Goal: Check status: Check status

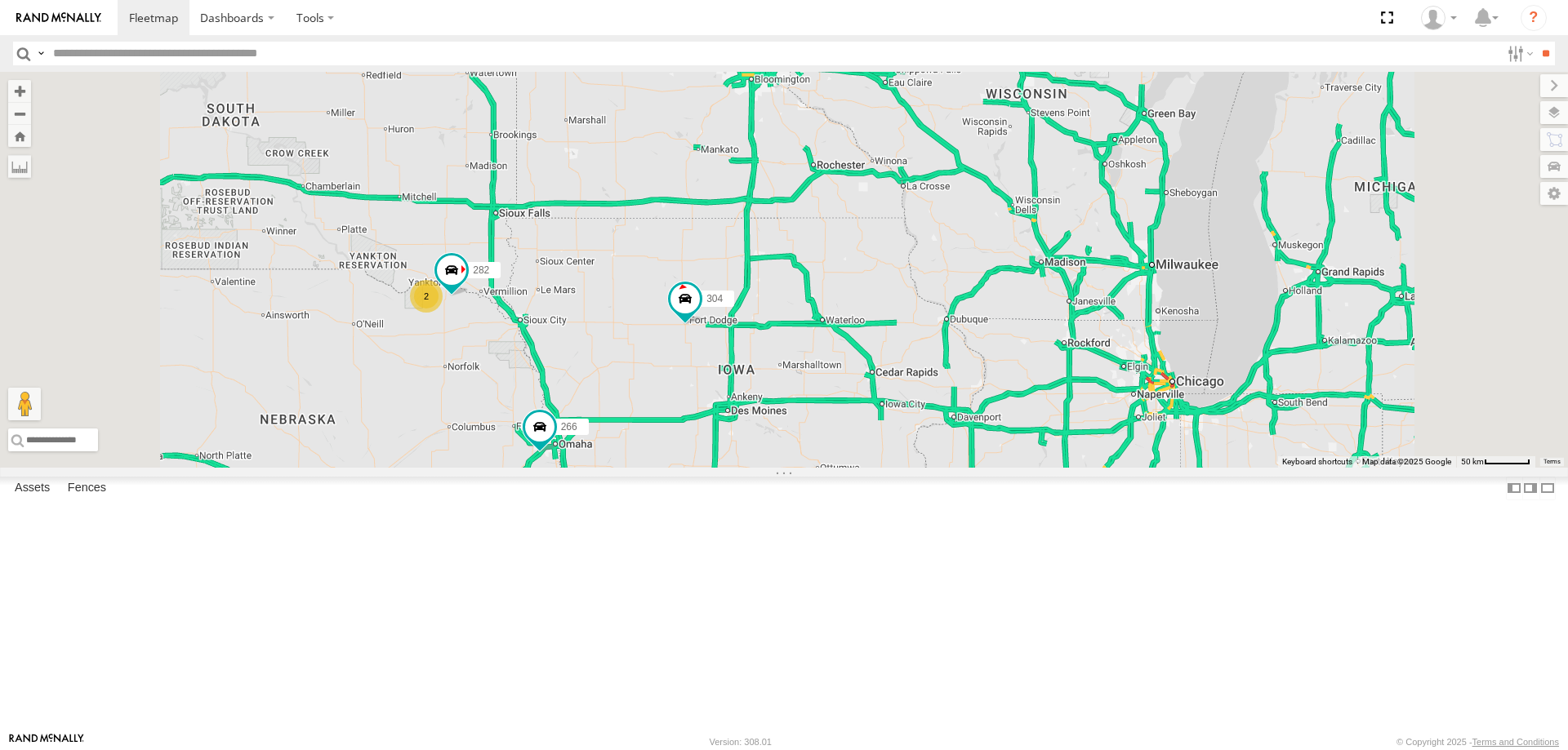
drag, startPoint x: 639, startPoint y: 564, endPoint x: 775, endPoint y: 439, distance: 184.7
click at [773, 443] on div "2 296 304 282 266" at bounding box center [784, 269] width 1568 height 396
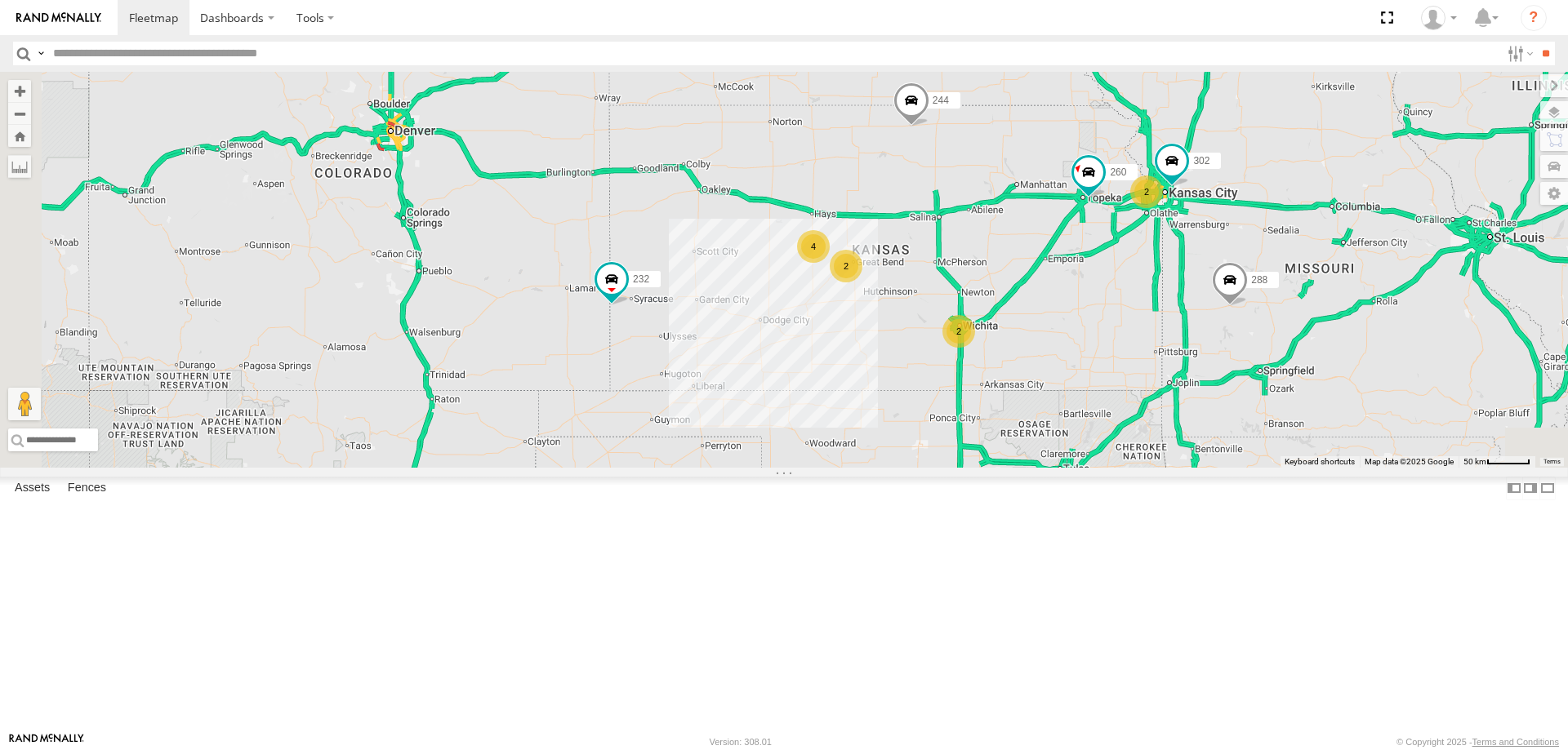
drag, startPoint x: 712, startPoint y: 498, endPoint x: 841, endPoint y: 380, distance: 174.8
click at [837, 387] on div "244 2 296 304 282 266 2 2 4 288 232 2 302 278 260" at bounding box center [784, 269] width 1568 height 396
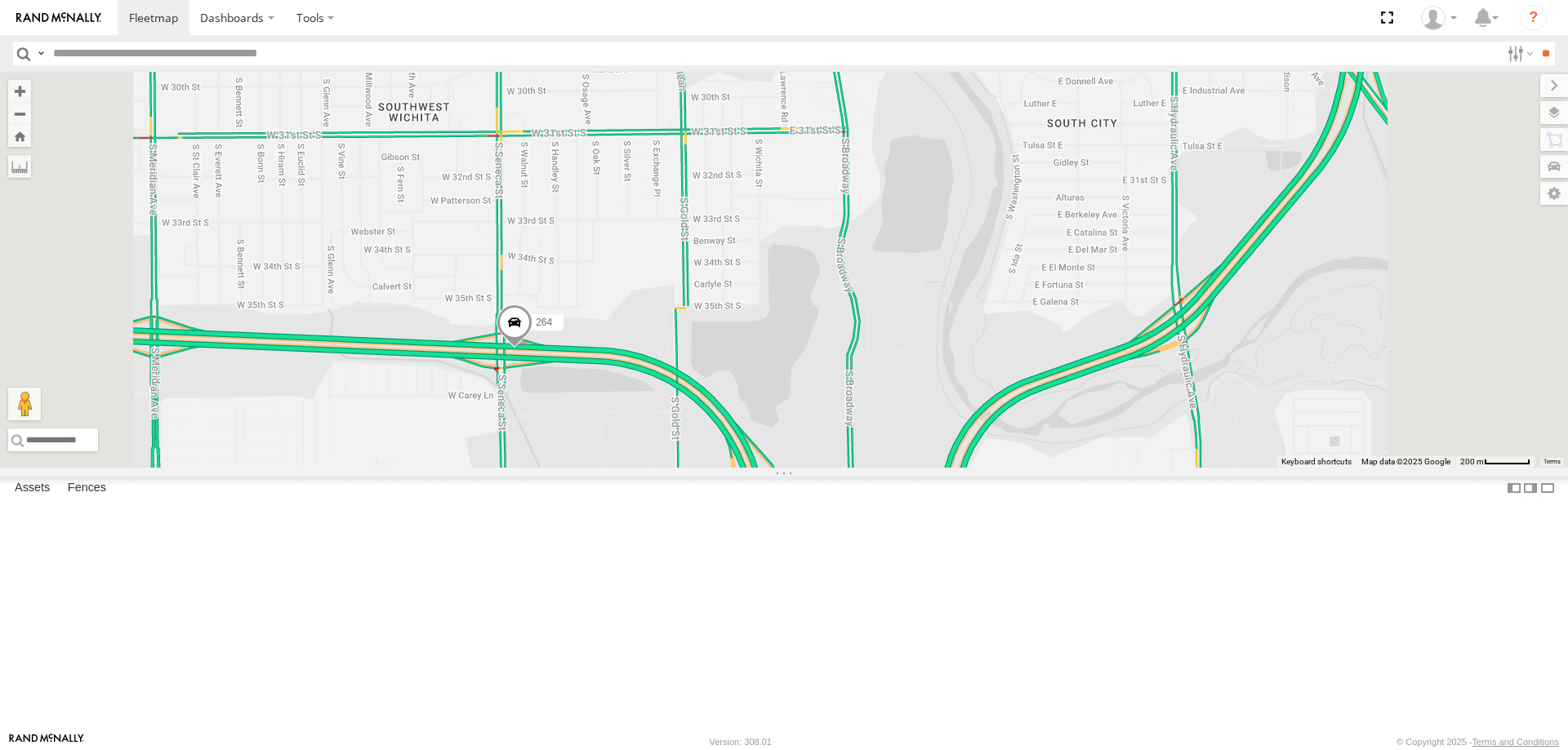
click at [532, 349] on span at bounding box center [514, 326] width 36 height 44
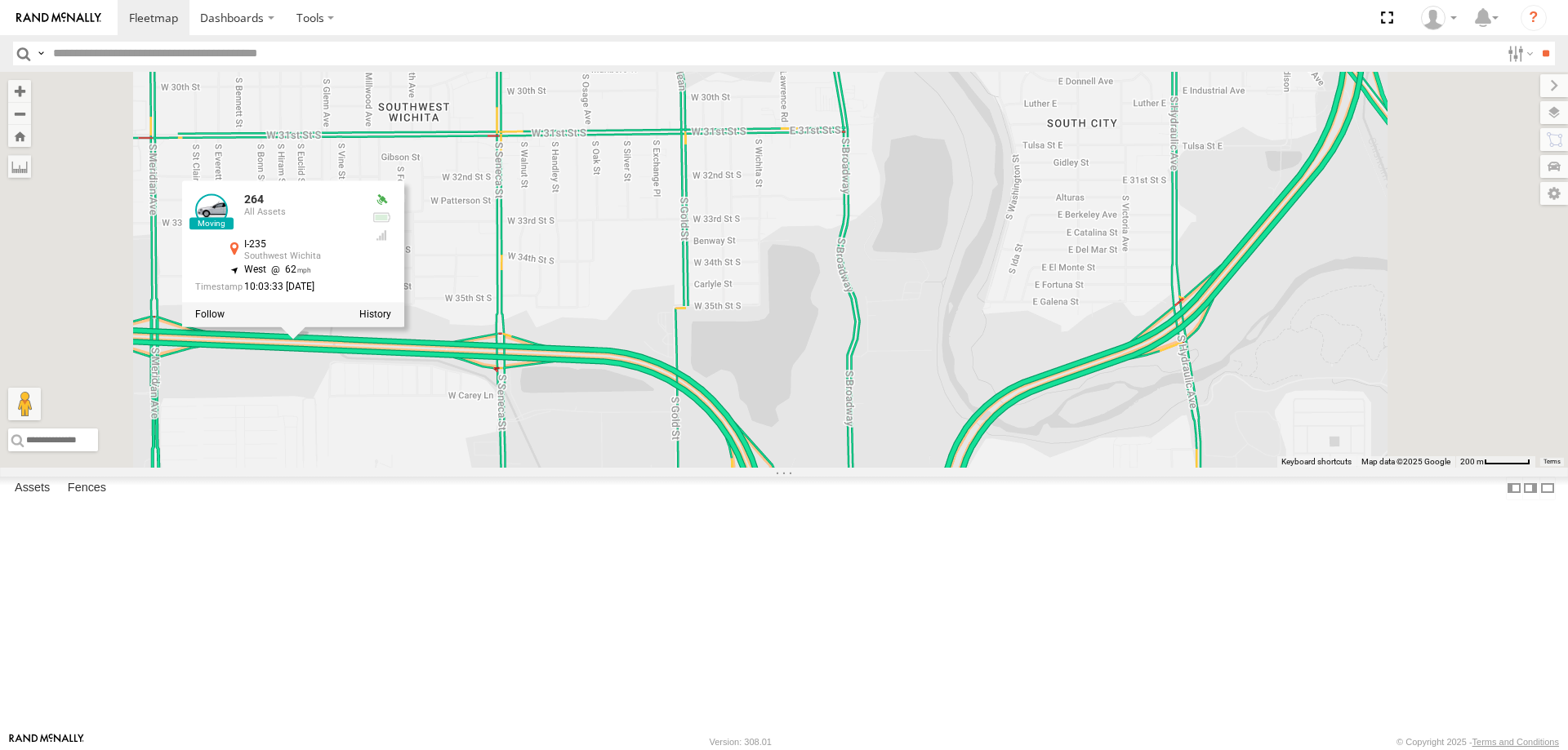
click at [818, 467] on div "244 296 304 266 288 232 278 270 280 256 272 302 260 274 284 264 294 286 264 All…" at bounding box center [784, 269] width 1568 height 396
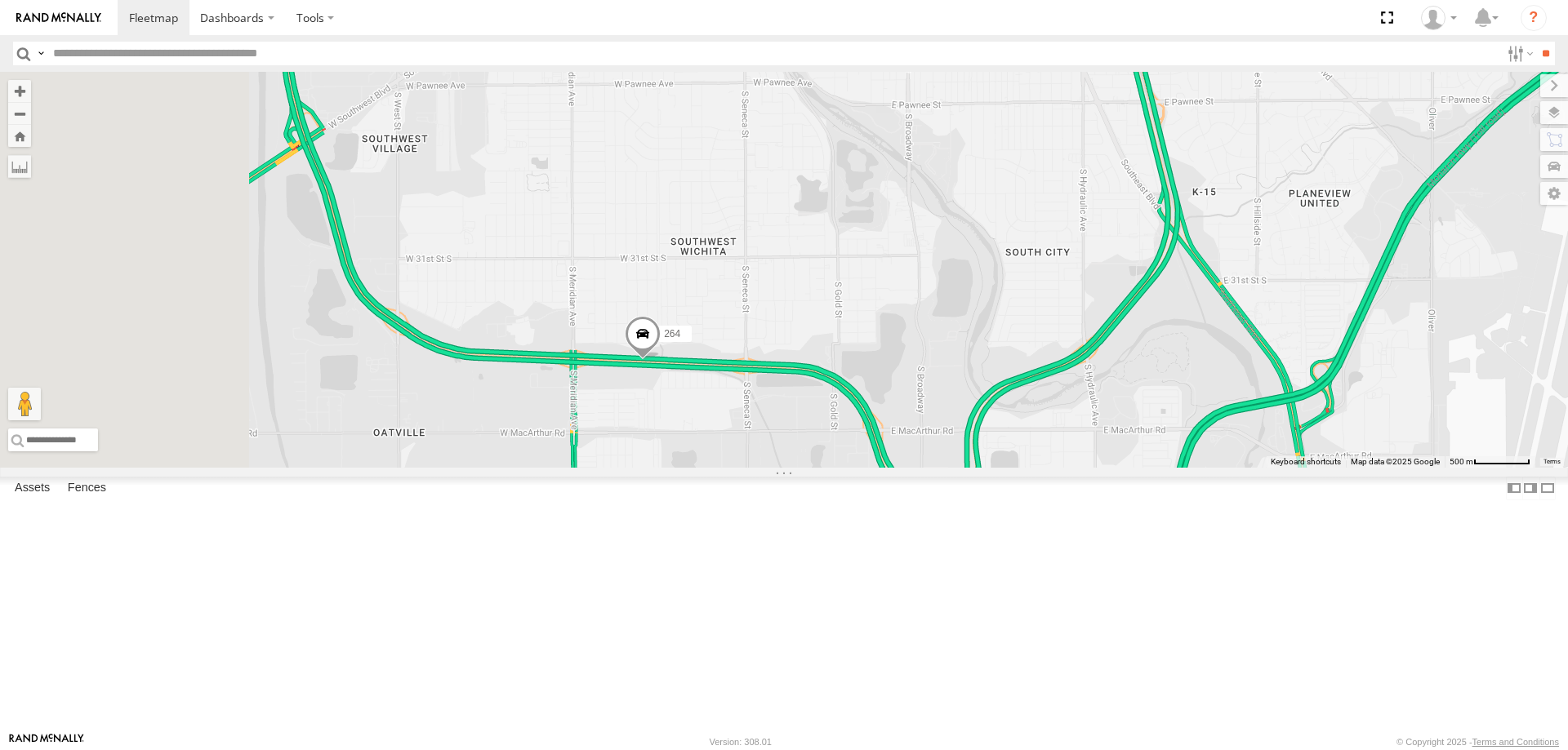
drag, startPoint x: 623, startPoint y: 590, endPoint x: 942, endPoint y: 539, distance: 323.1
click at [917, 467] on div "244 296 304 266 288 232 278 270 280 256 272 302 260 274 284 264 294 286" at bounding box center [784, 269] width 1568 height 396
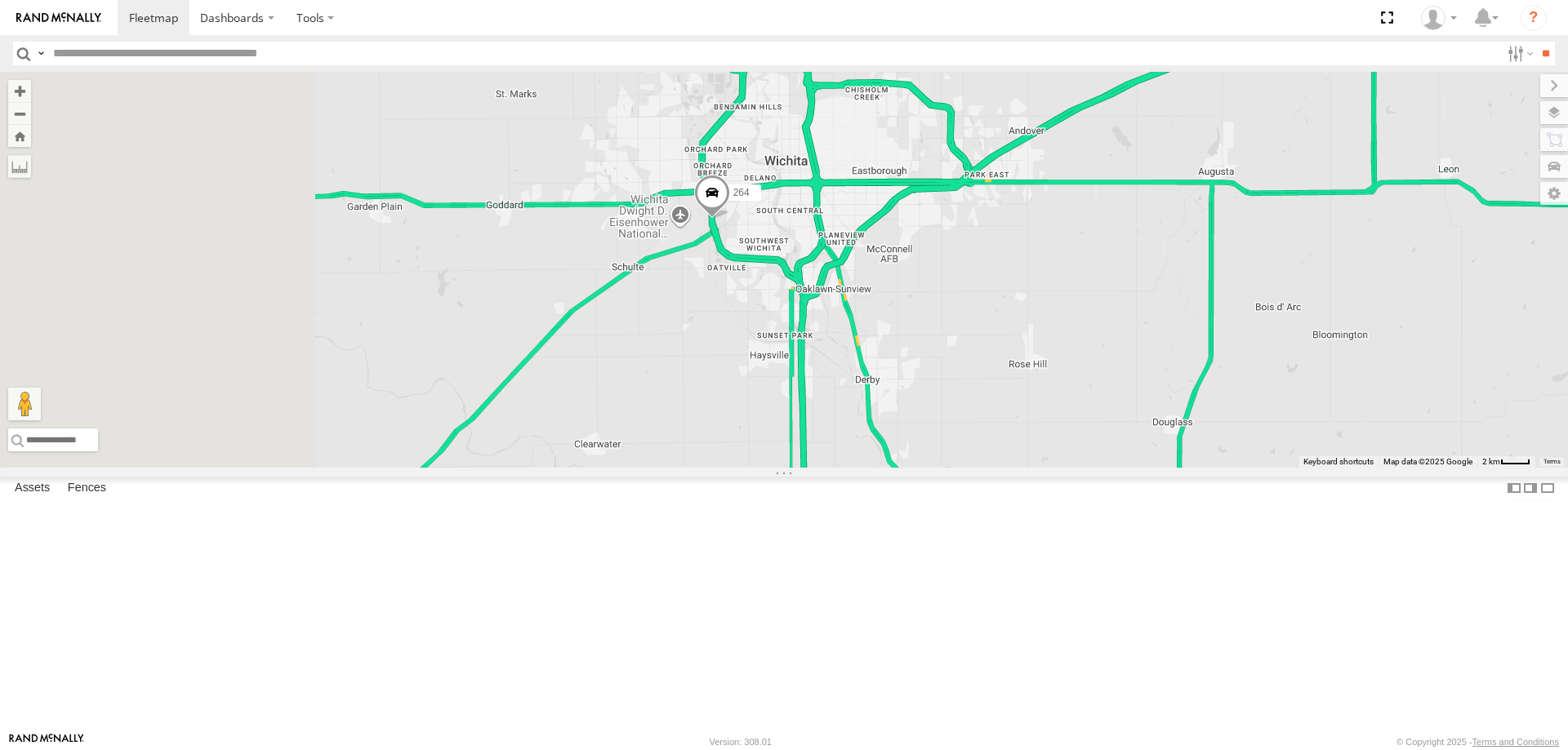
drag, startPoint x: 620, startPoint y: 318, endPoint x: 878, endPoint y: 344, distance: 259.3
click at [865, 345] on div "264 286" at bounding box center [784, 269] width 1568 height 396
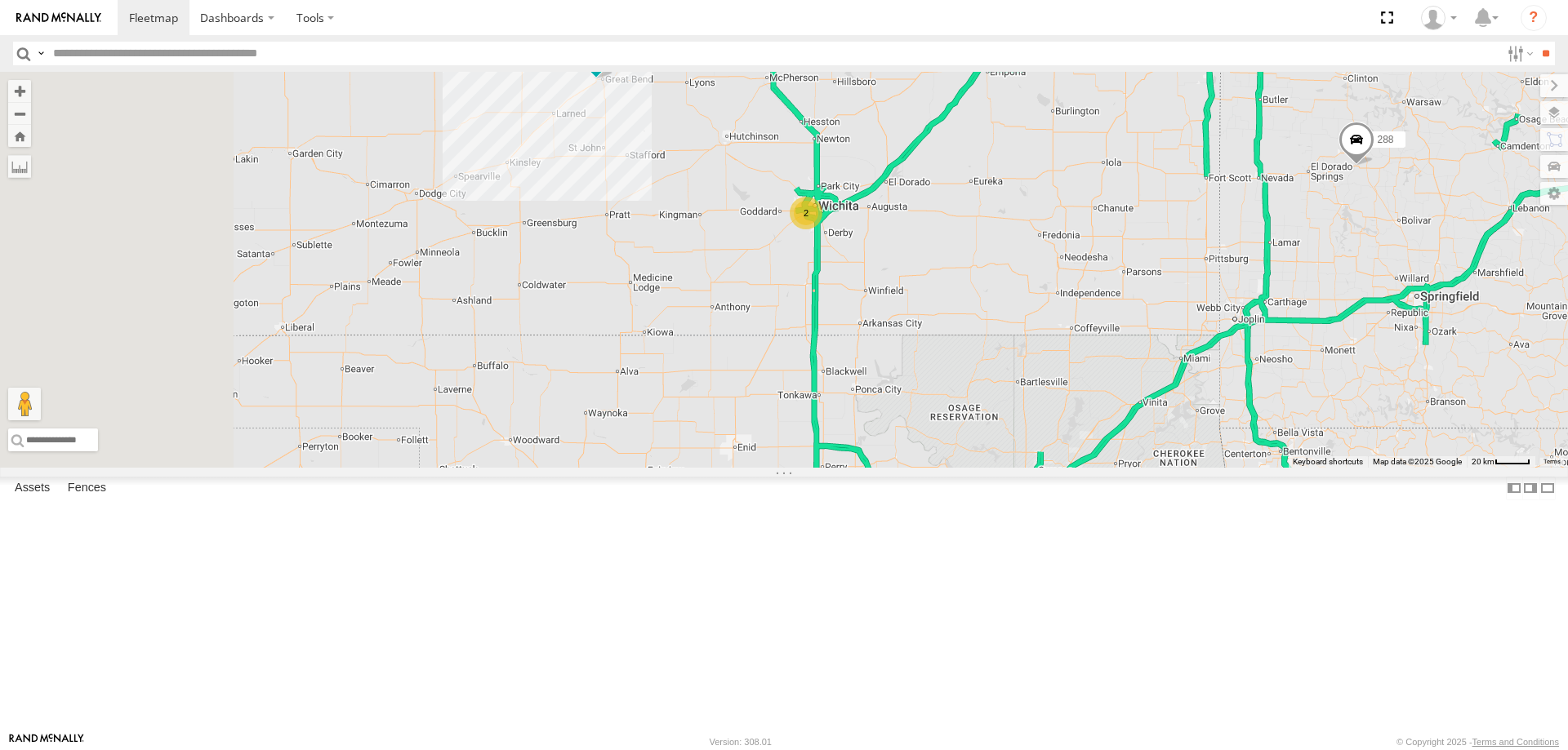
drag, startPoint x: 716, startPoint y: 318, endPoint x: 920, endPoint y: 323, distance: 204.1
click at [914, 322] on div "274 2 3 288 284 2 294 260" at bounding box center [784, 269] width 1568 height 396
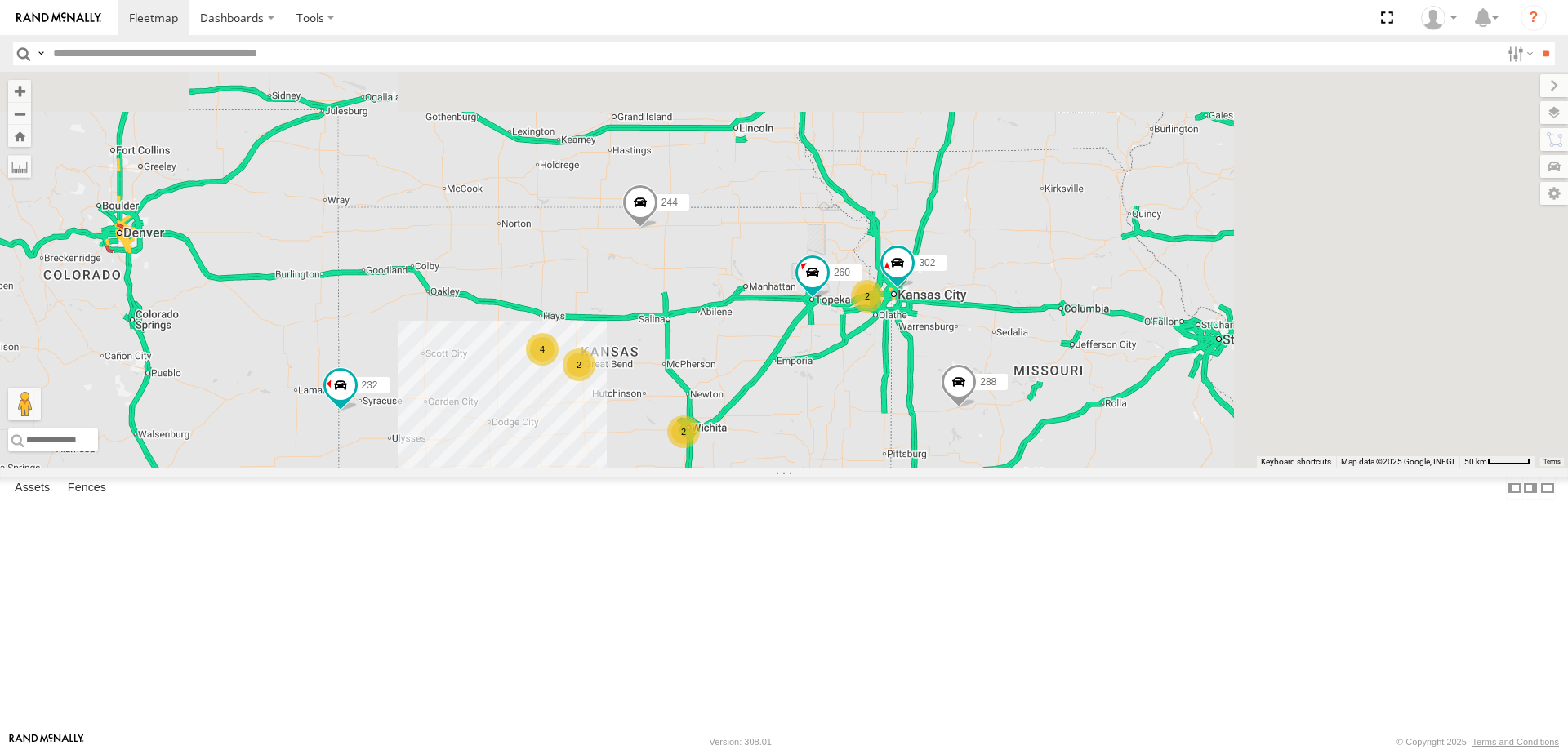
drag, startPoint x: 982, startPoint y: 364, endPoint x: 869, endPoint y: 449, distance: 141.4
click at [871, 445] on div "288 260 232 2 2 244 4 256 2 302 278" at bounding box center [784, 269] width 1568 height 396
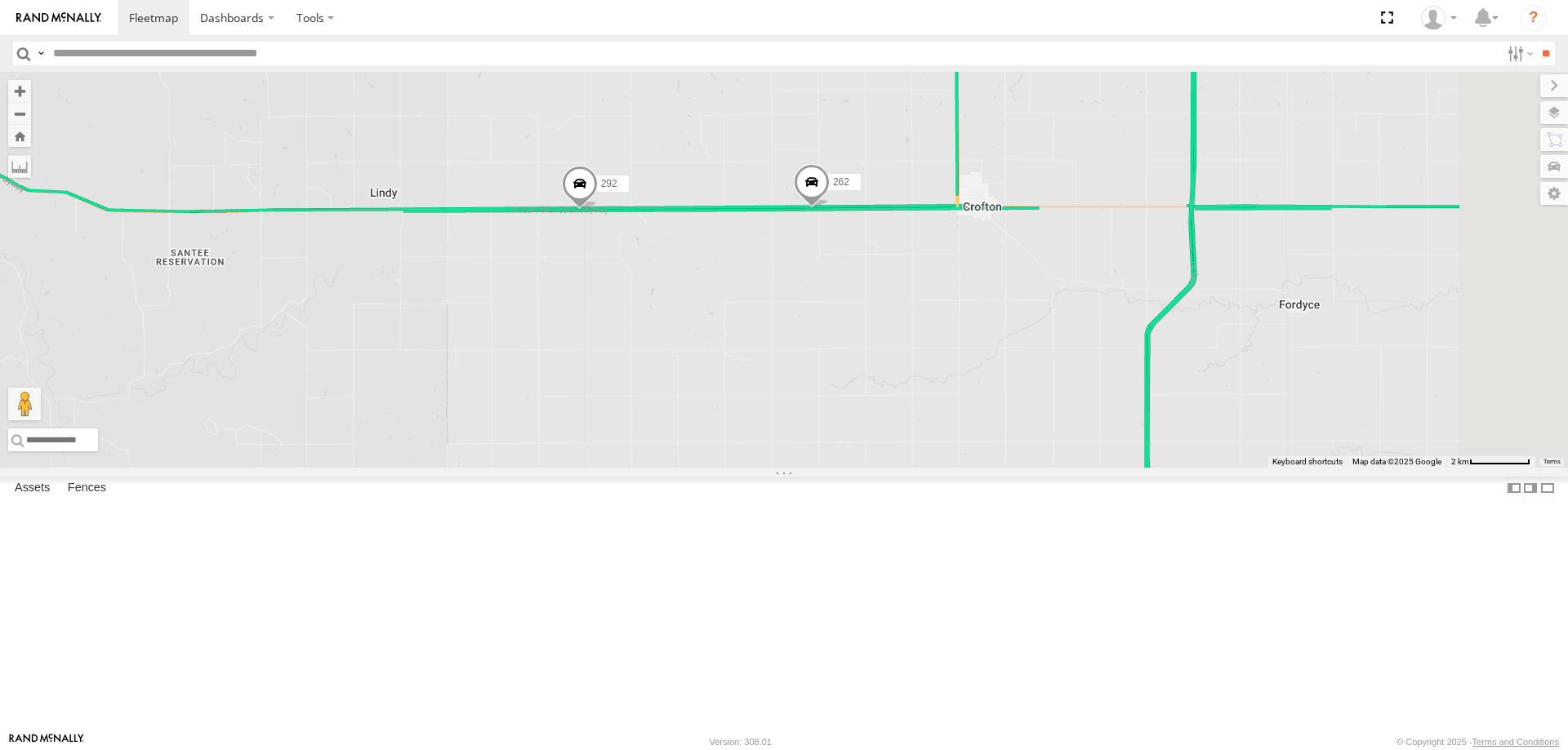
click at [598, 210] on span at bounding box center [580, 188] width 36 height 44
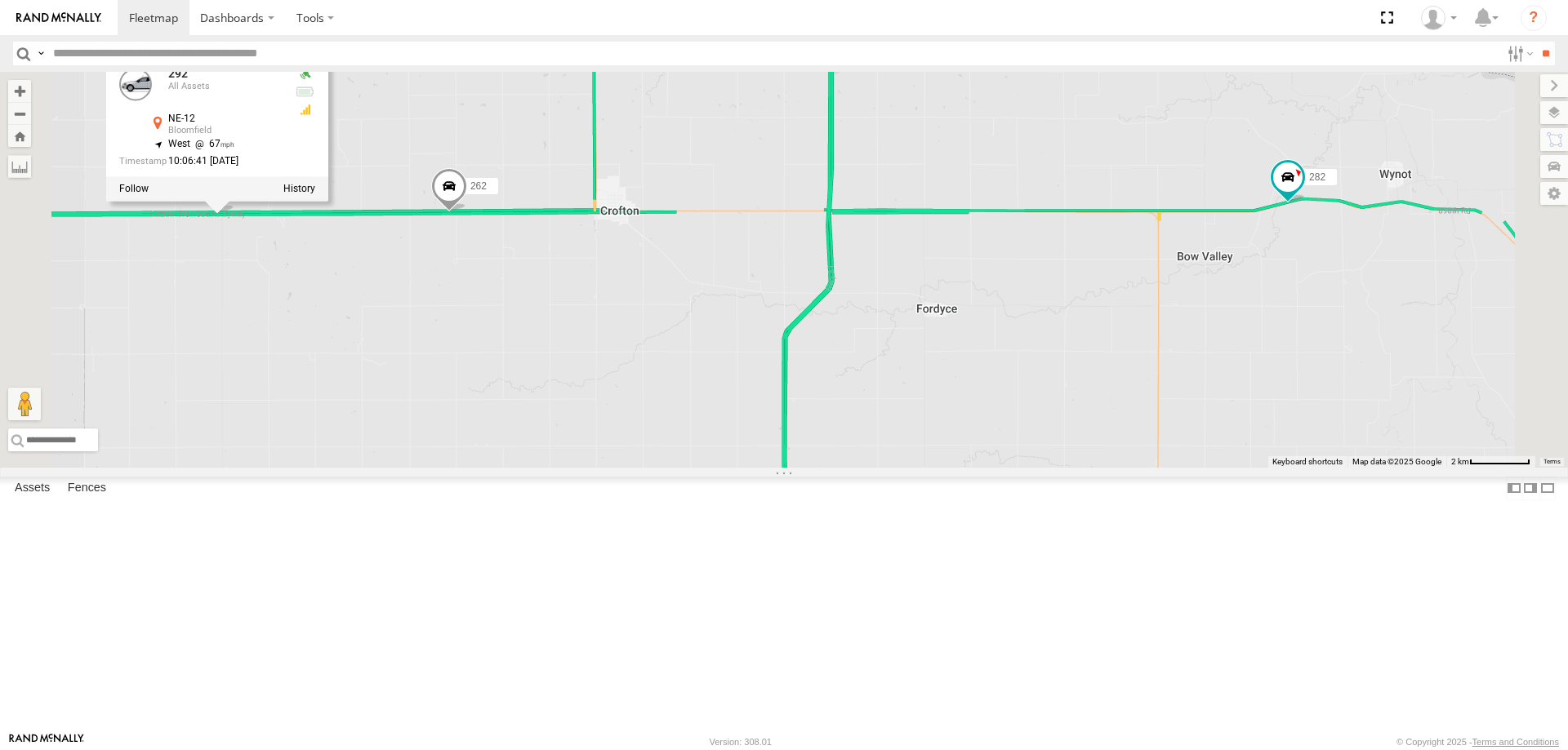
click at [467, 213] on span at bounding box center [449, 189] width 36 height 44
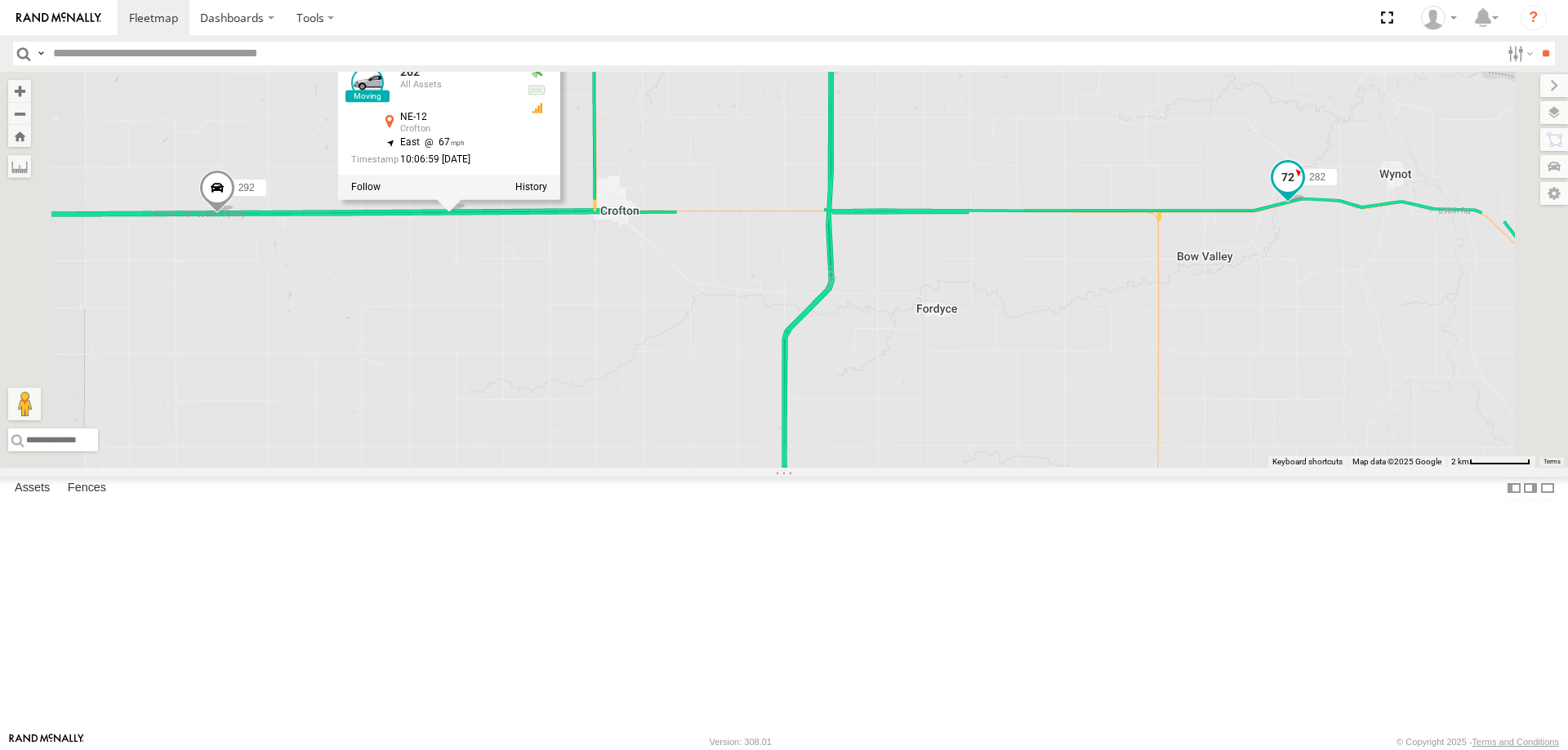
click at [1302, 192] on span at bounding box center [1287, 177] width 30 height 30
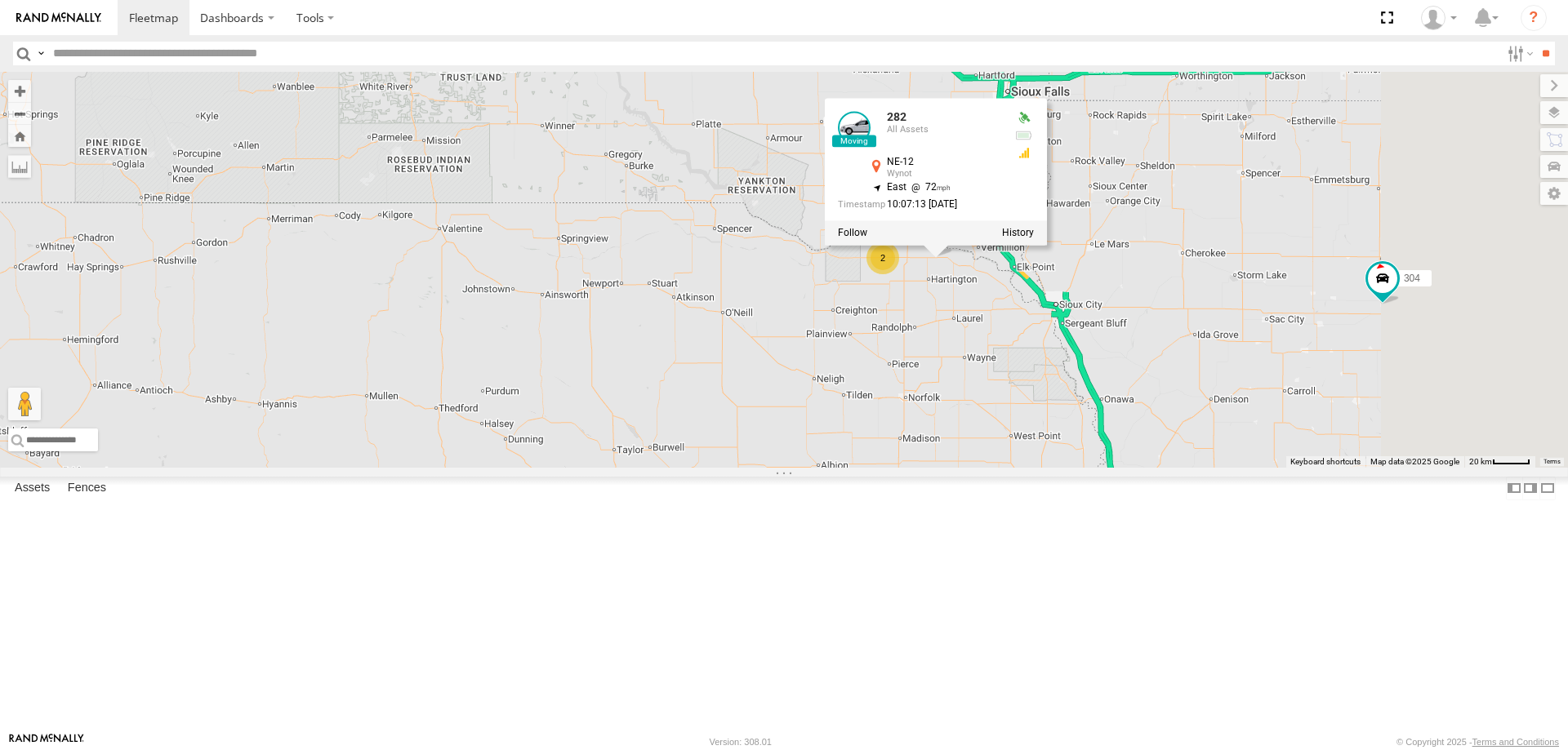
drag, startPoint x: 964, startPoint y: 484, endPoint x: 688, endPoint y: 449, distance: 278.2
click at [723, 456] on div "288 260 232 244 256 302 278 270 296 304 282 266 282 All Assets NE-12 Wynot 42.7…" at bounding box center [784, 269] width 1568 height 396
